Goal: Find specific page/section: Find specific page/section

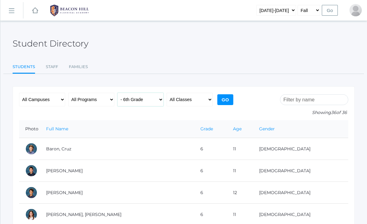
click at [129, 100] on select "All Grades Grammar - Kindergarten - 1st Grade - 2nd Grade - 3rd Grade - 4th Gra…" at bounding box center [140, 100] width 46 height 14
select select "7"
click at [226, 98] on input "Go" at bounding box center [225, 99] width 16 height 11
click at [173, 98] on select "All Classes Grammar - *KIND - Kindergarten AM - *KIND - Kindergarten PM - *KNDC…" at bounding box center [190, 100] width 46 height 14
select select "2063"
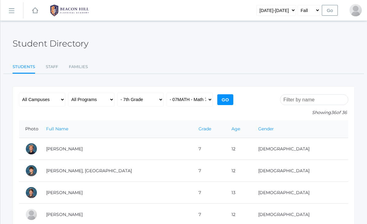
click at [227, 103] on input "Go" at bounding box center [225, 99] width 16 height 11
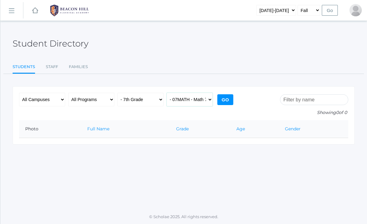
click at [178, 102] on select "All Classes Grammar - *KIND - Kindergarten AM - *KIND - Kindergarten PM - *KNDC…" at bounding box center [190, 100] width 46 height 14
